Goal: Information Seeking & Learning: Learn about a topic

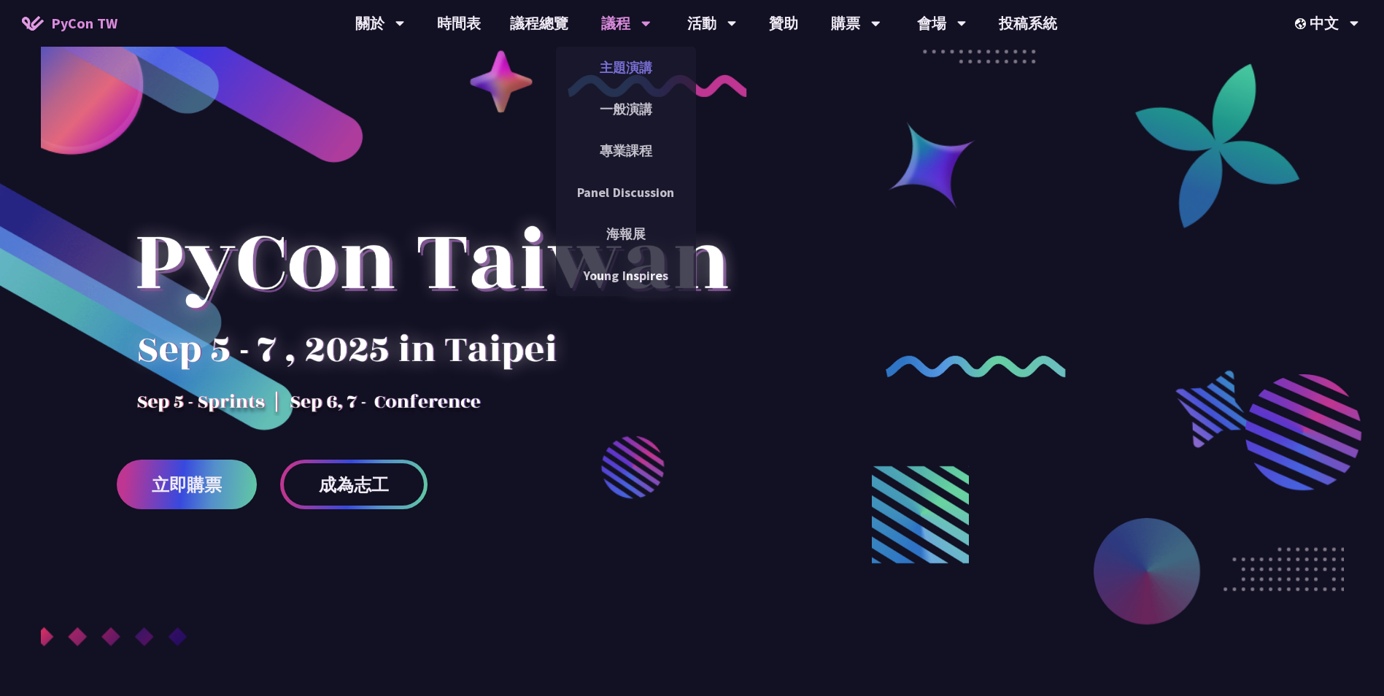
click at [626, 69] on link "主題演講" at bounding box center [626, 67] width 140 height 34
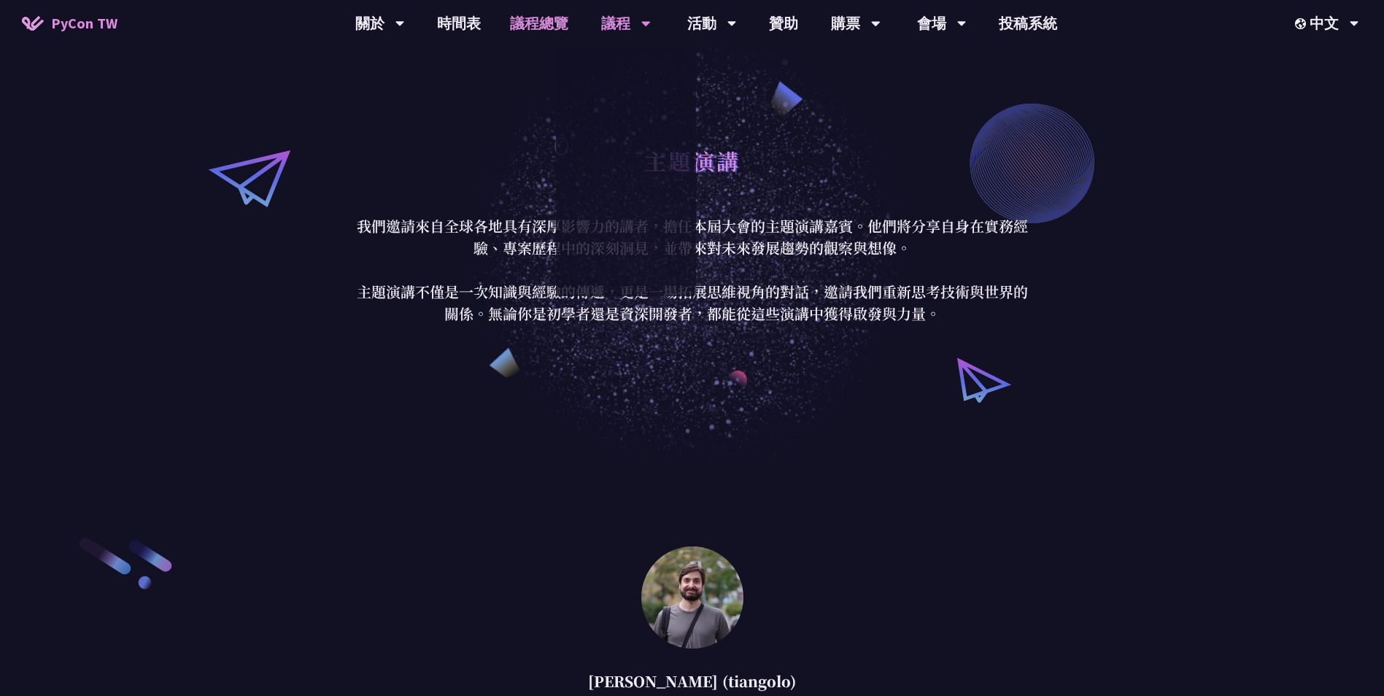
click at [541, 23] on link "議程總覽" at bounding box center [540, 23] width 88 height 47
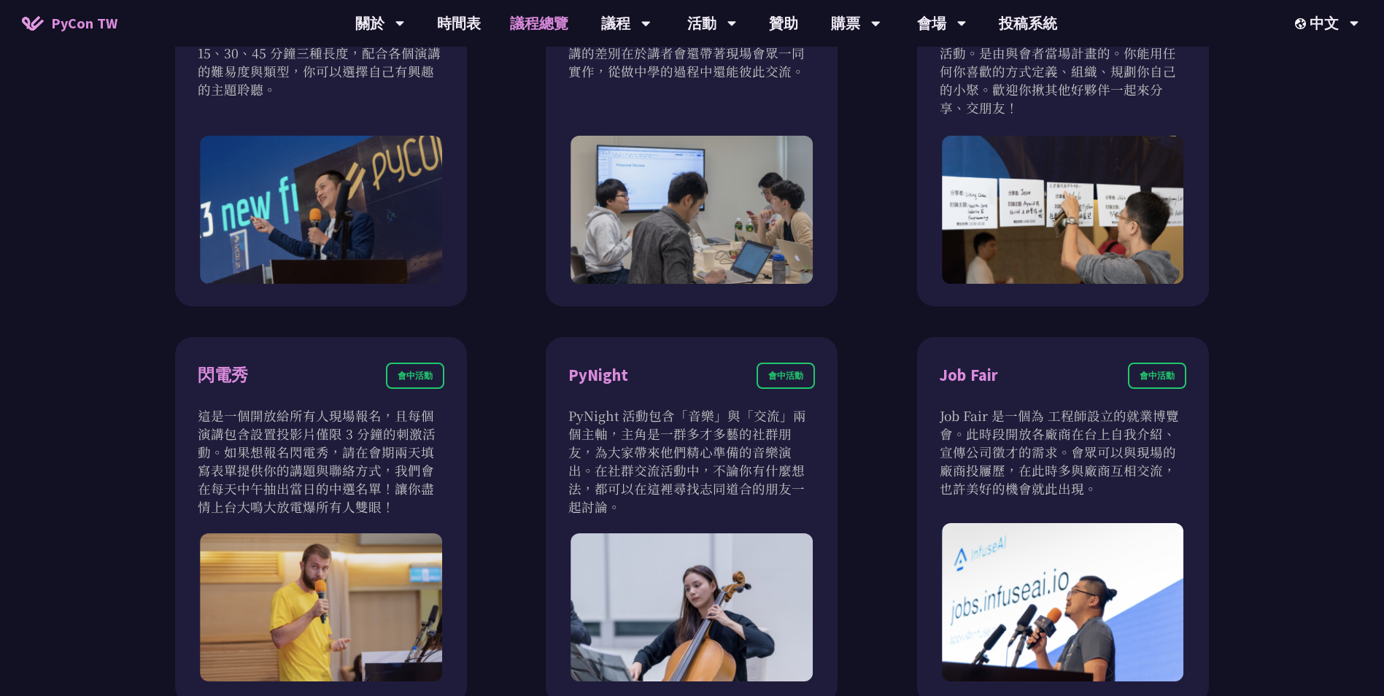
scroll to position [1241, 0]
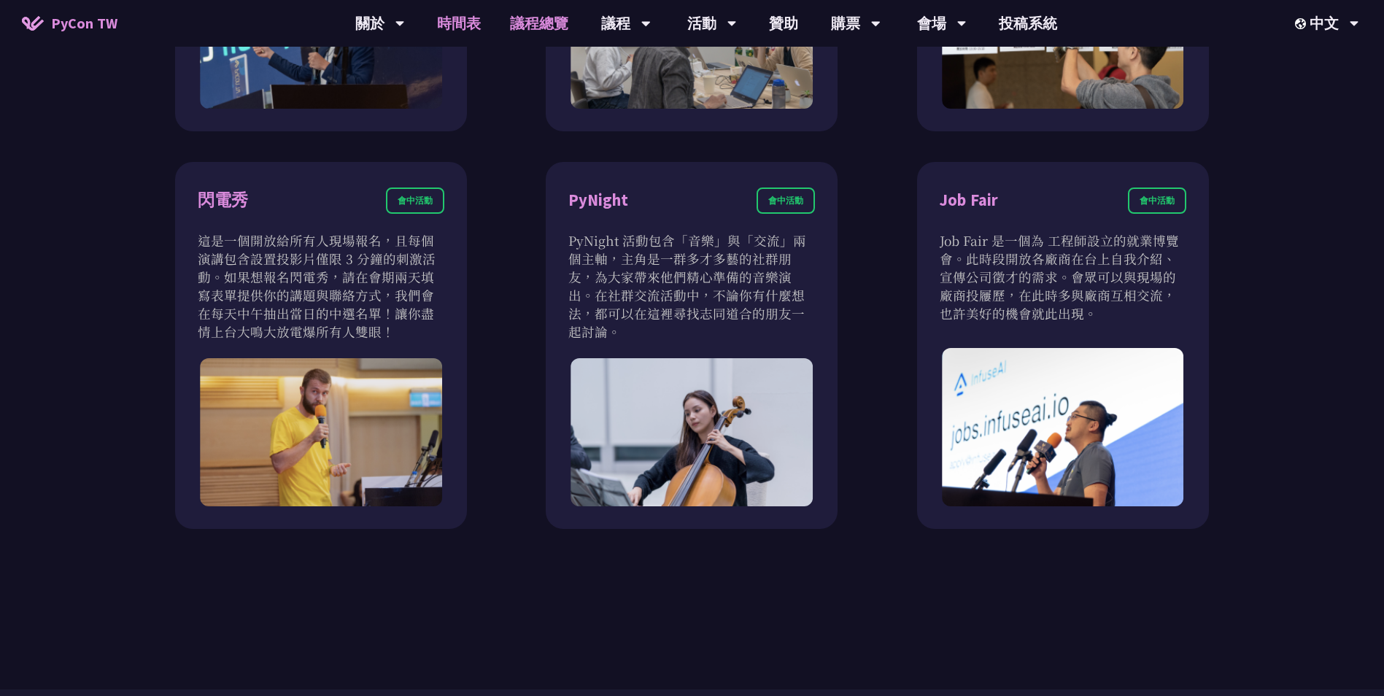
click at [440, 20] on link "時間表" at bounding box center [459, 23] width 73 height 47
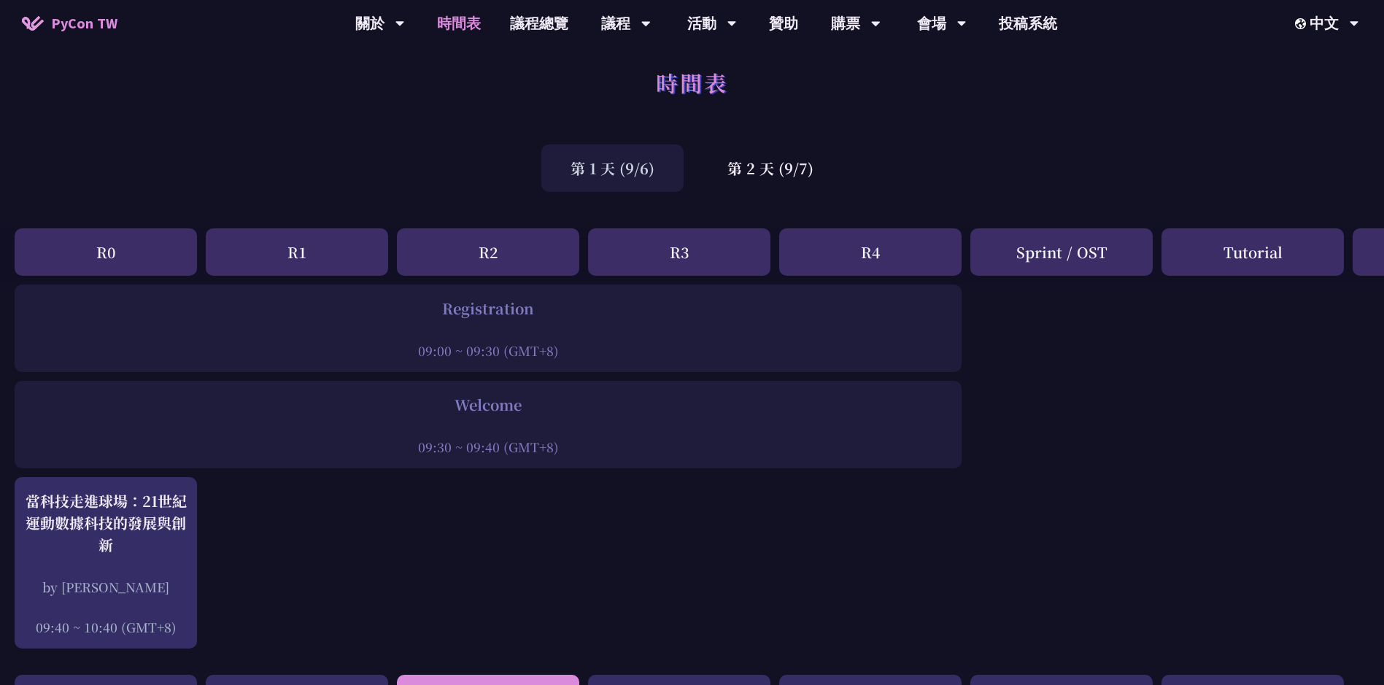
scroll to position [365, 0]
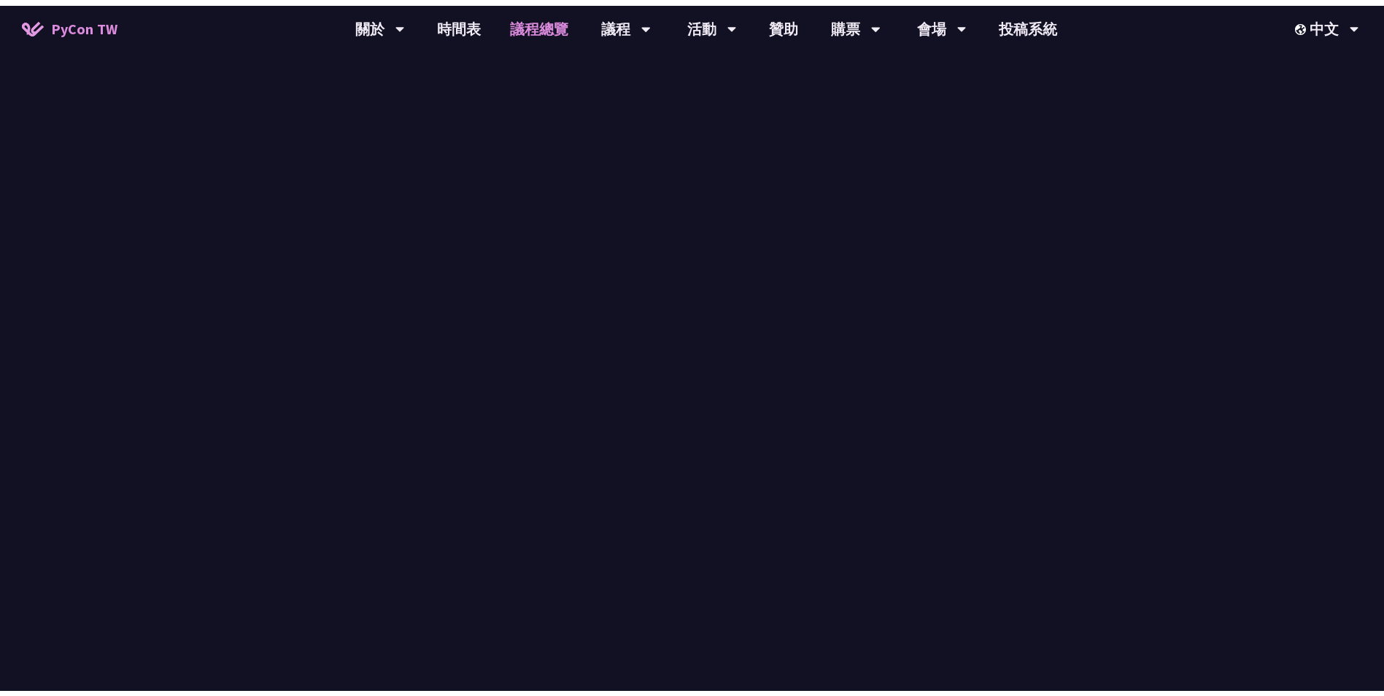
scroll to position [1241, 0]
